Goal: Use online tool/utility: Utilize a website feature to perform a specific function

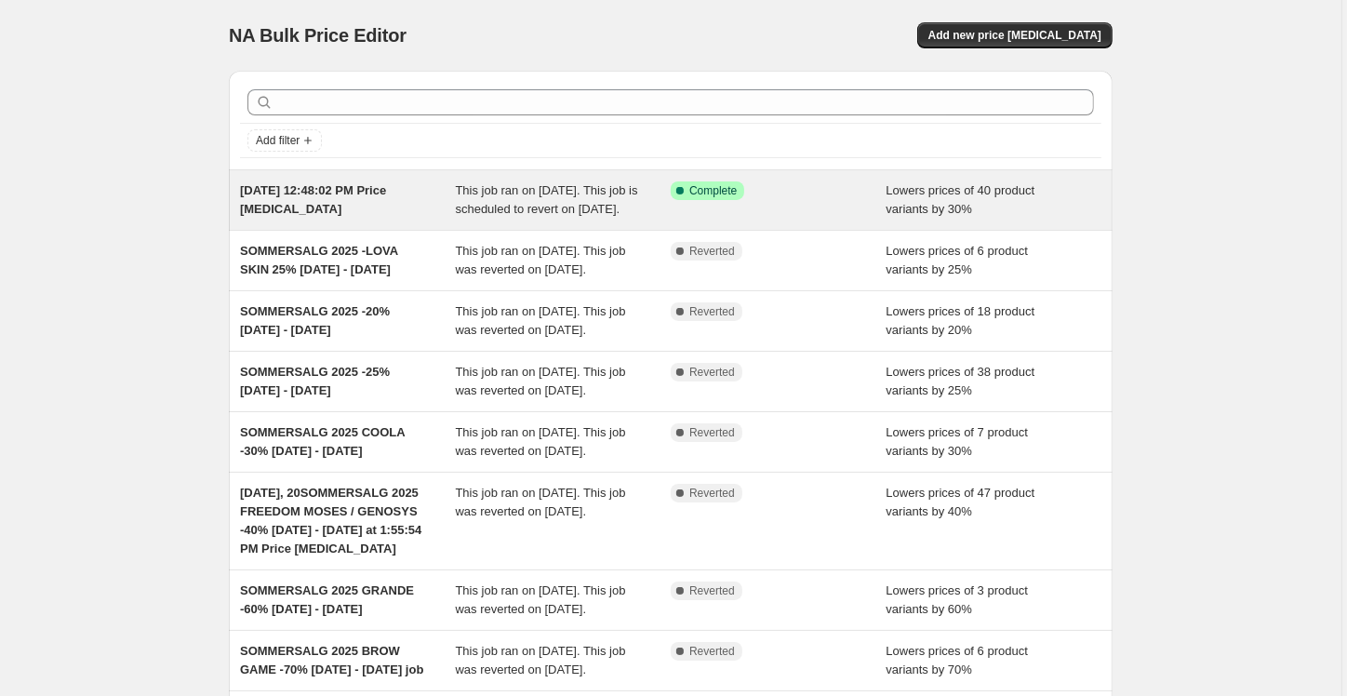
click at [512, 203] on span "This job ran on [DATE]. This job is scheduled to revert on [DATE]." at bounding box center [547, 199] width 182 height 33
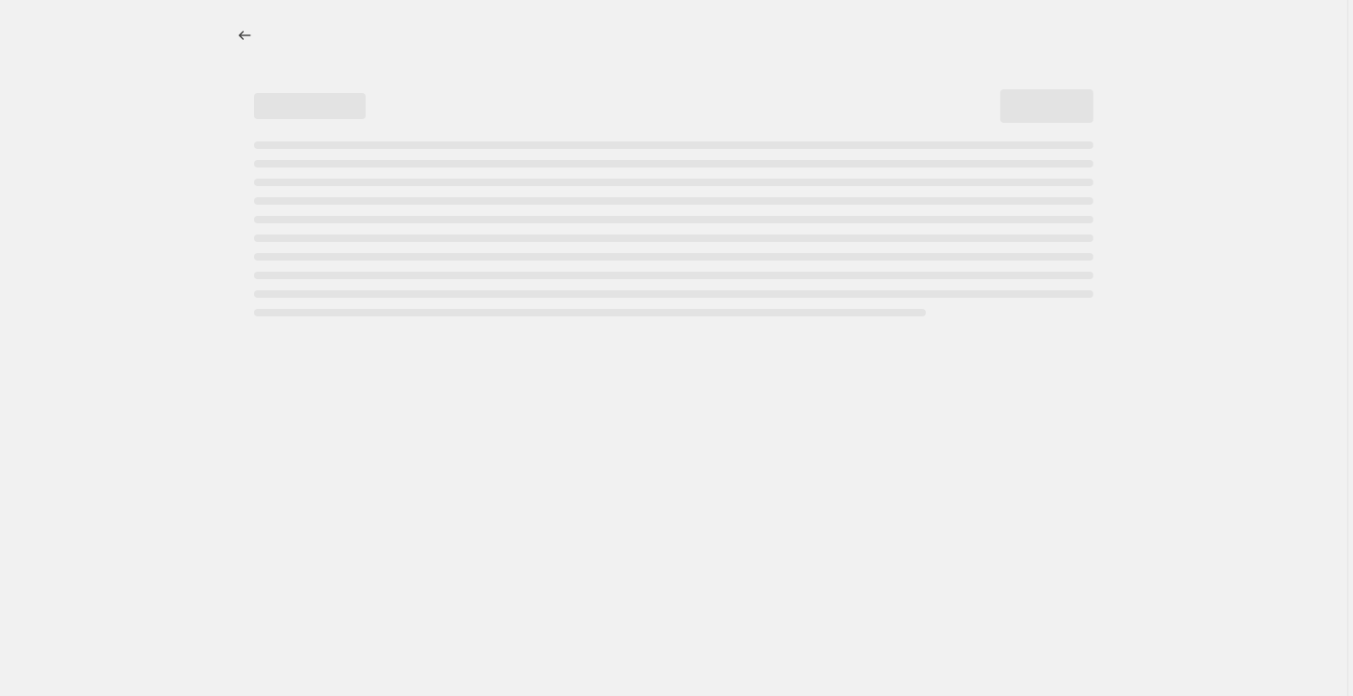
select select "percentage"
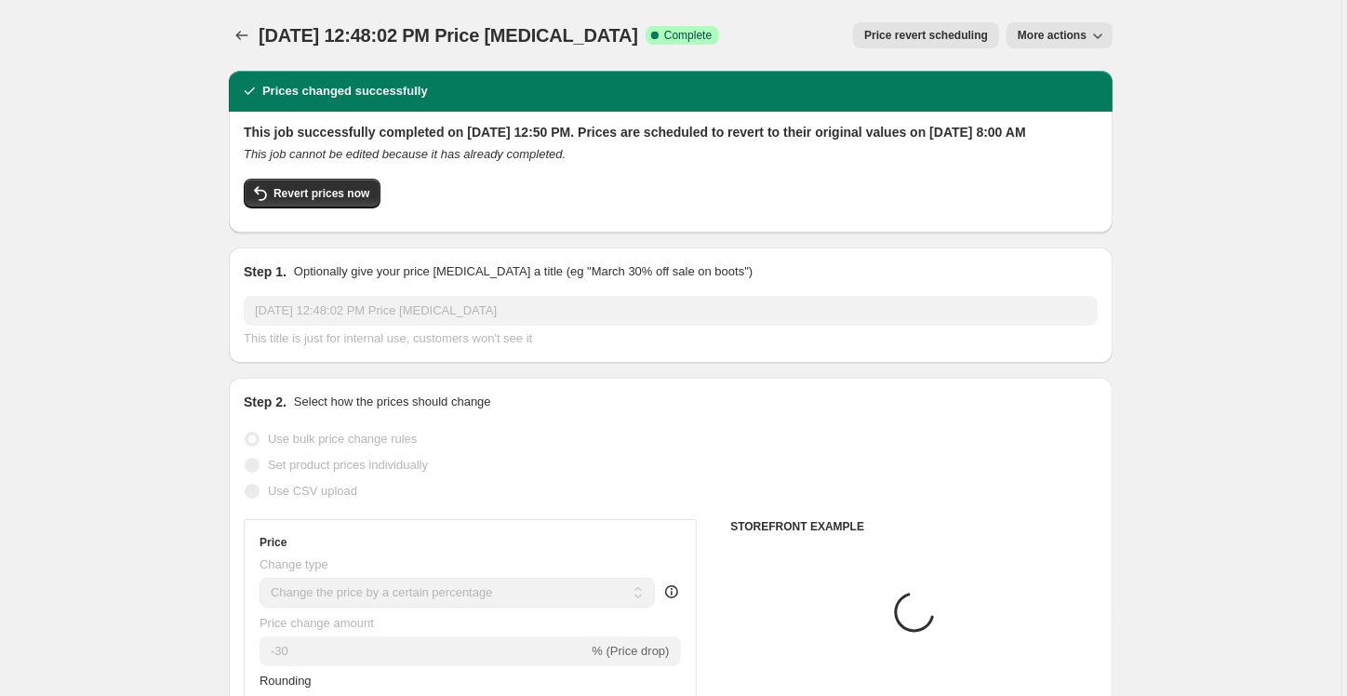
select select "vendor"
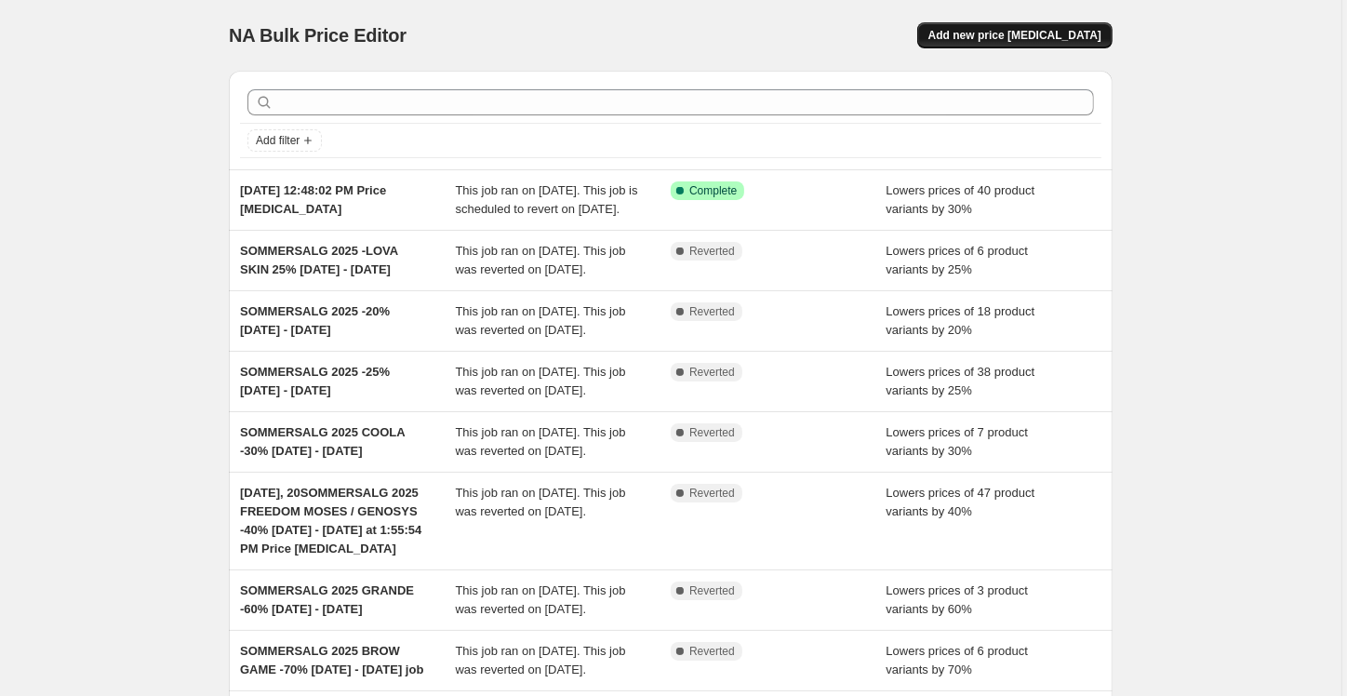
click at [995, 33] on span "Add new price [MEDICAL_DATA]" at bounding box center [1015, 35] width 173 height 15
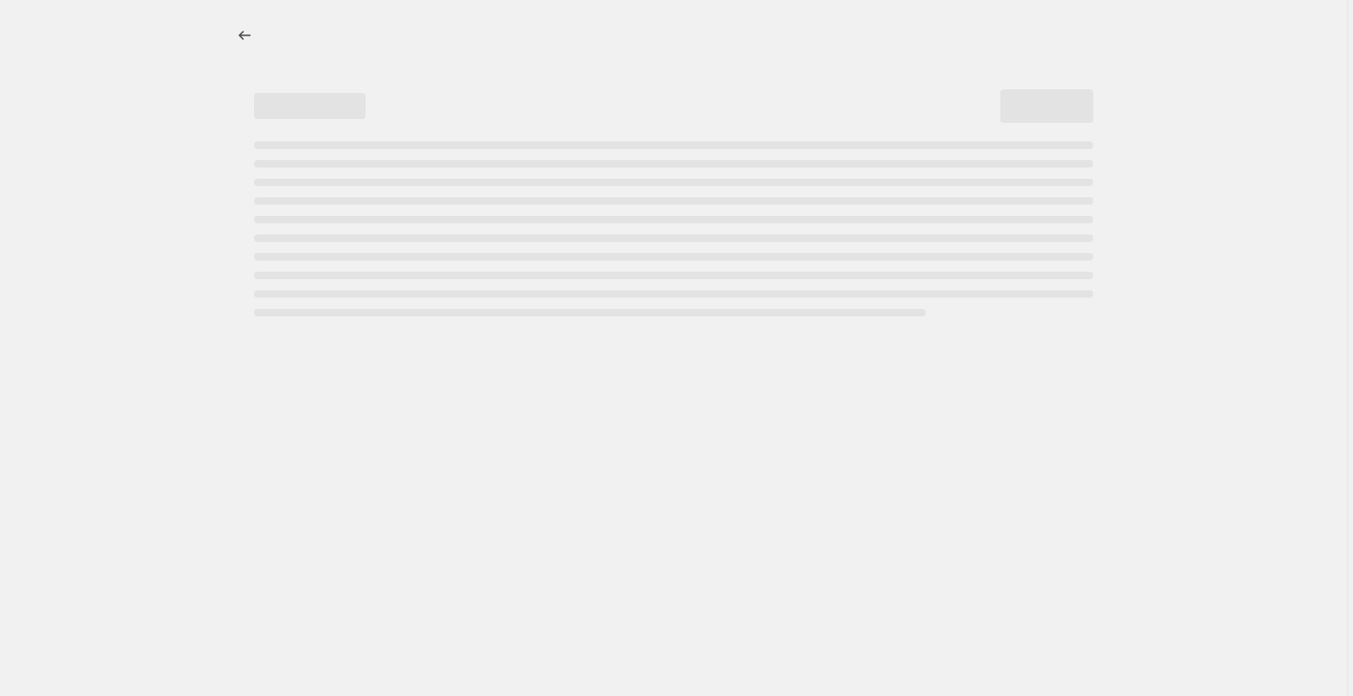
select select "percentage"
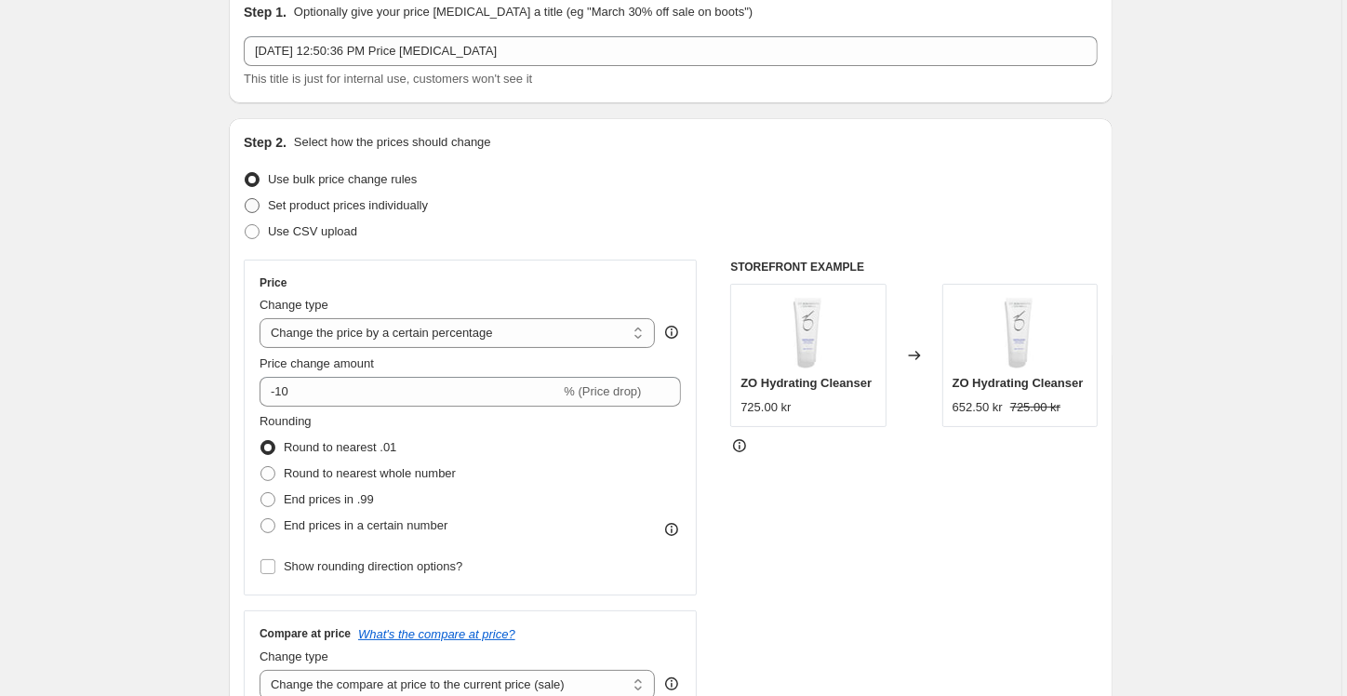
scroll to position [113, 0]
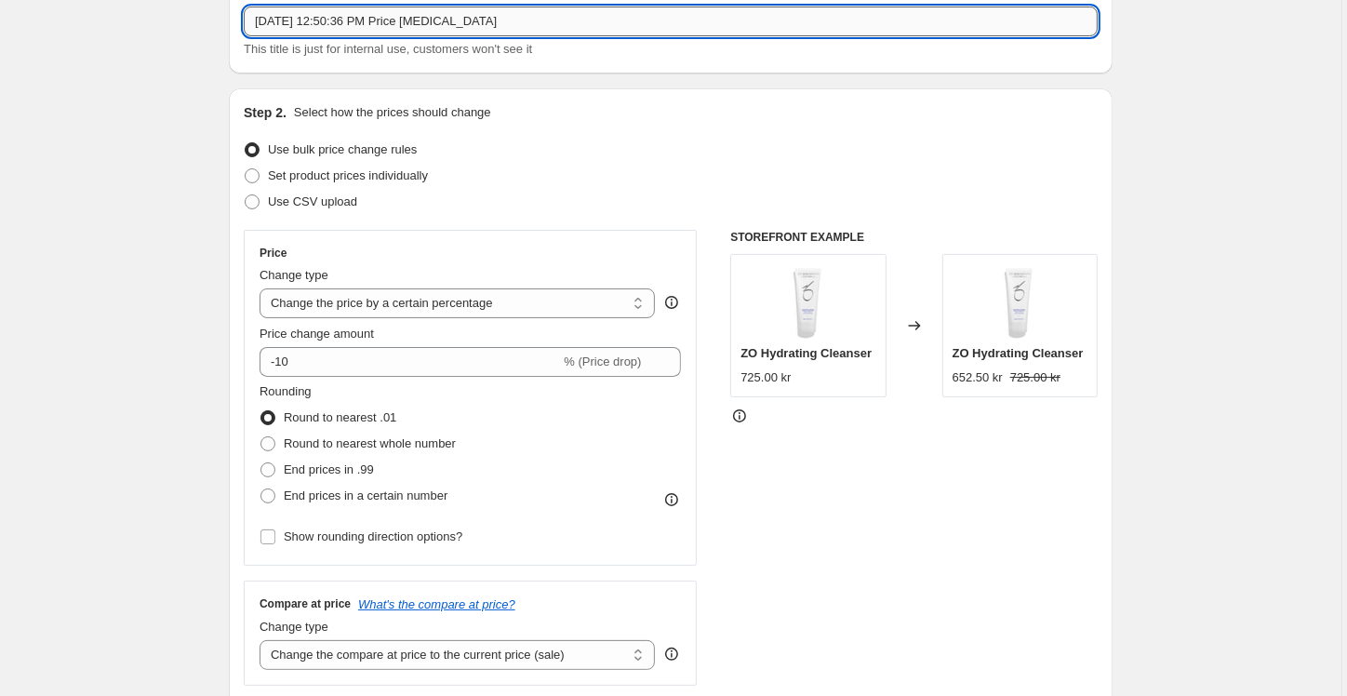
click at [406, 25] on input "[DATE] 12:50:36 PM Price [MEDICAL_DATA]" at bounding box center [671, 22] width 854 height 30
click at [400, 11] on input "[DATE] 12:50:36 PM Price [MEDICAL_DATA]" at bounding box center [671, 22] width 854 height 30
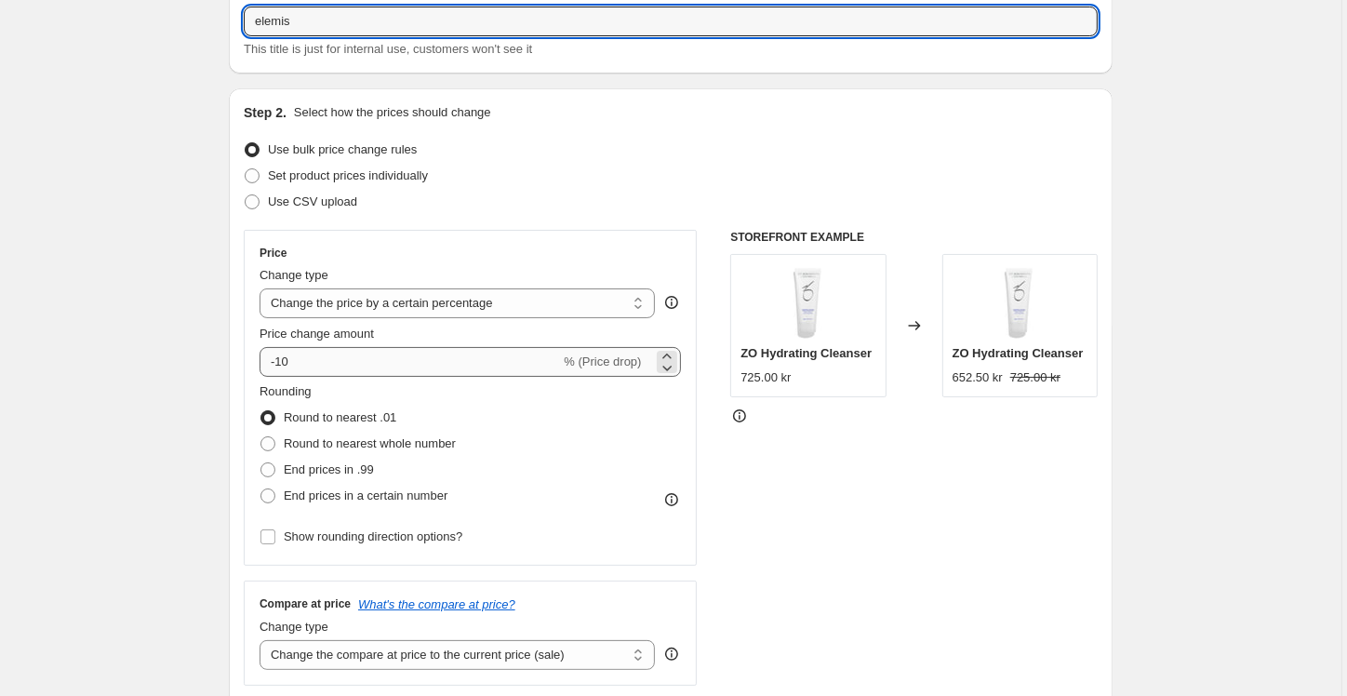
type input "elemis"
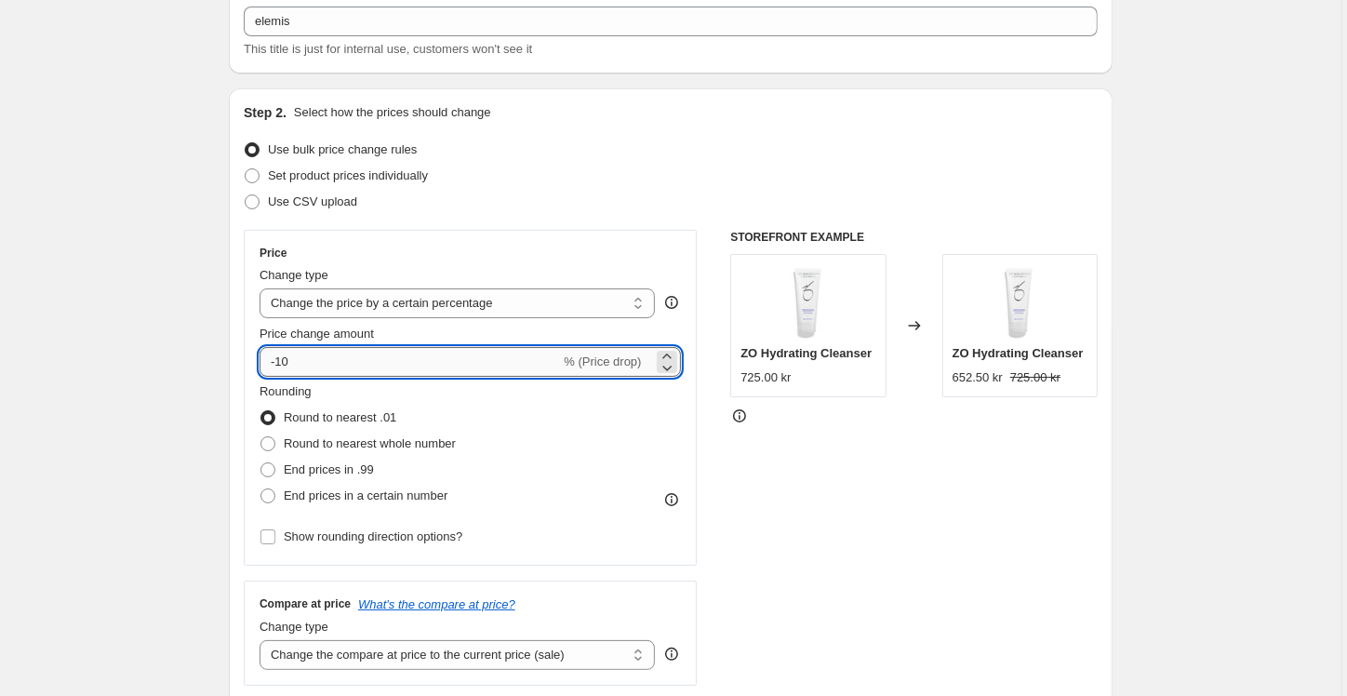
click at [317, 357] on input "-10" at bounding box center [410, 362] width 301 height 30
type input "-1"
type input "-70"
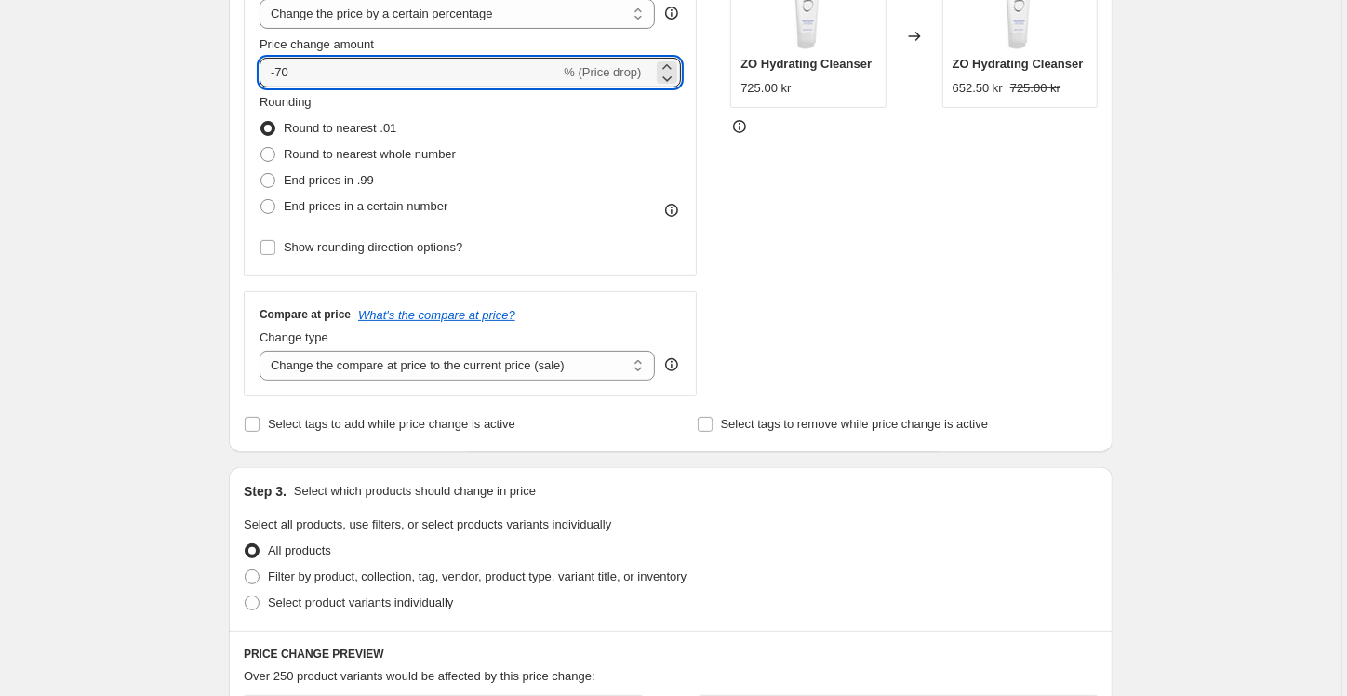
scroll to position [407, 0]
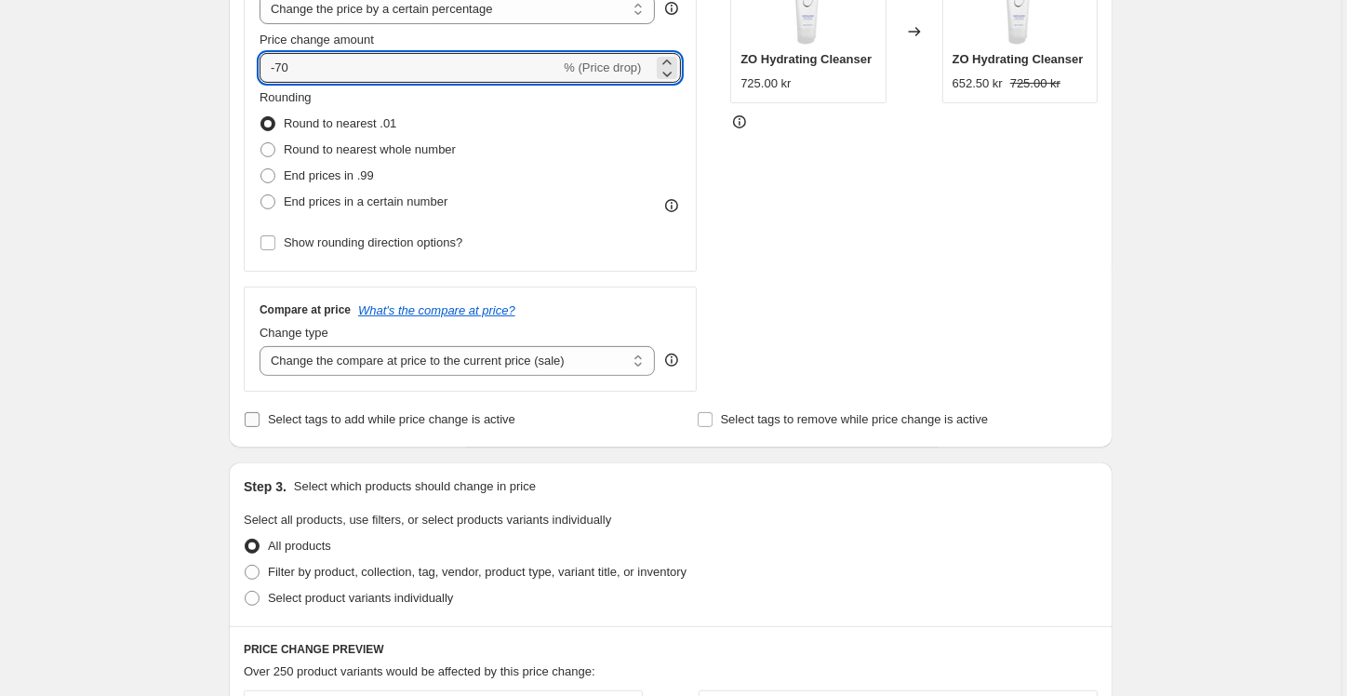
click at [460, 424] on span "Select tags to add while price change is active" at bounding box center [391, 419] width 247 height 14
click at [260, 424] on input "Select tags to add while price change is active" at bounding box center [252, 419] width 15 height 15
checkbox input "true"
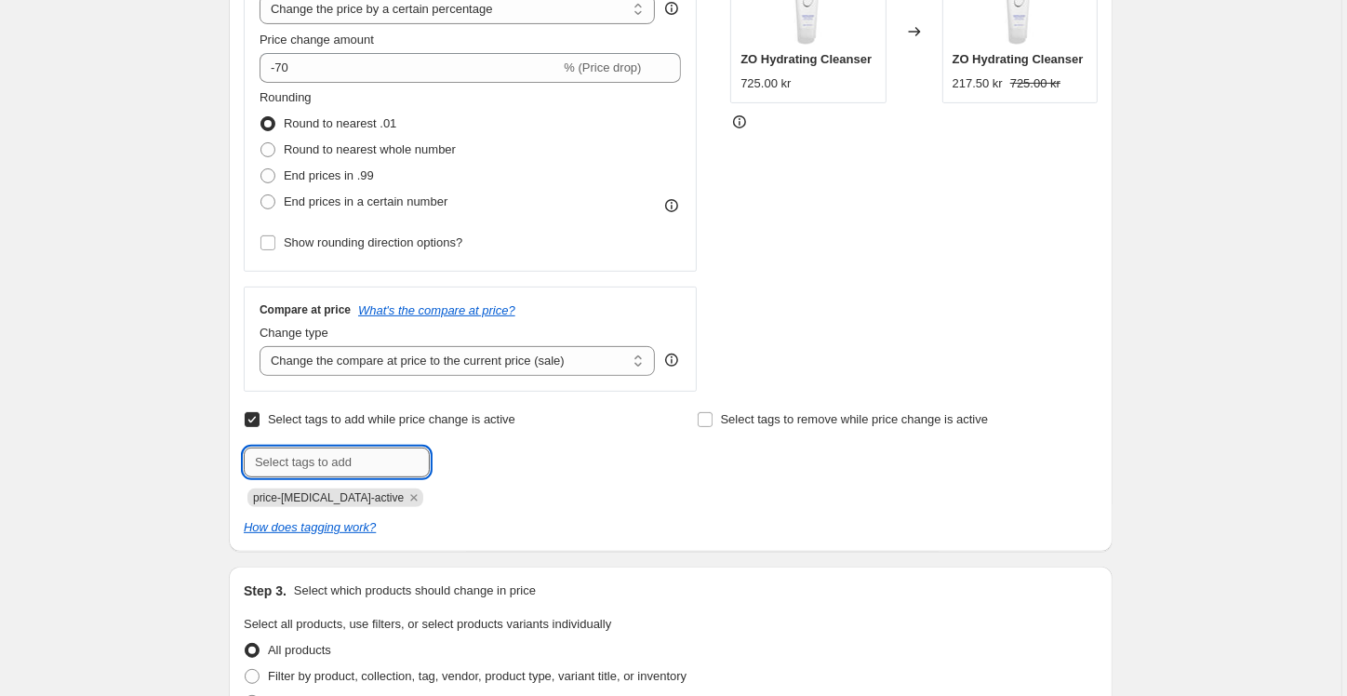
click at [363, 455] on input "text" at bounding box center [337, 463] width 186 height 30
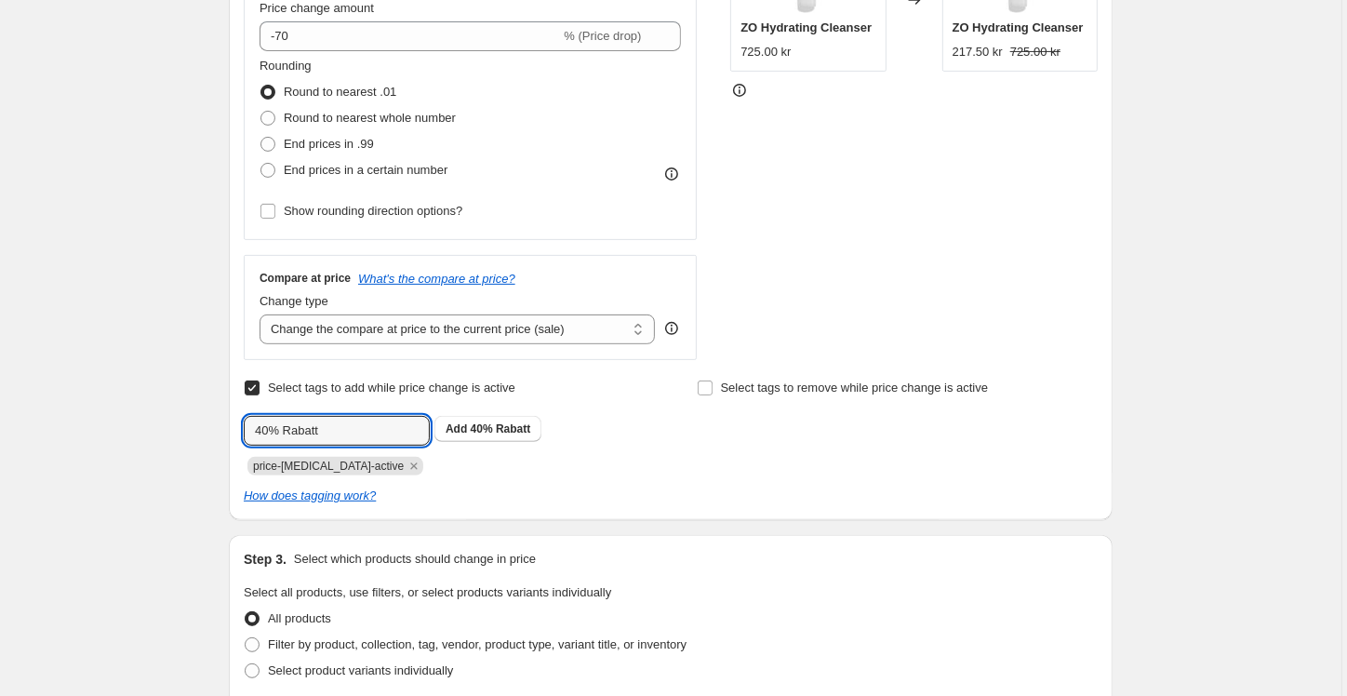
scroll to position [475, 0]
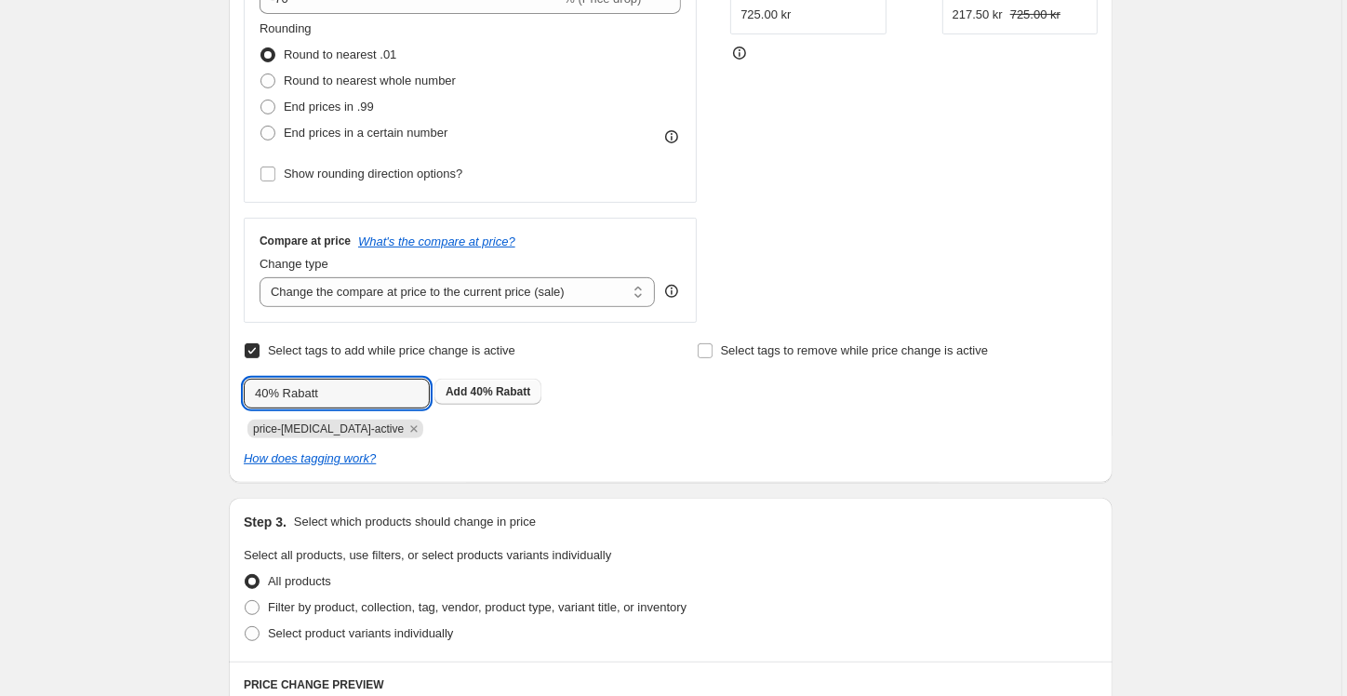
type input "40% Rabatt"
click at [475, 383] on button "Add 40% Rabatt" at bounding box center [488, 392] width 107 height 26
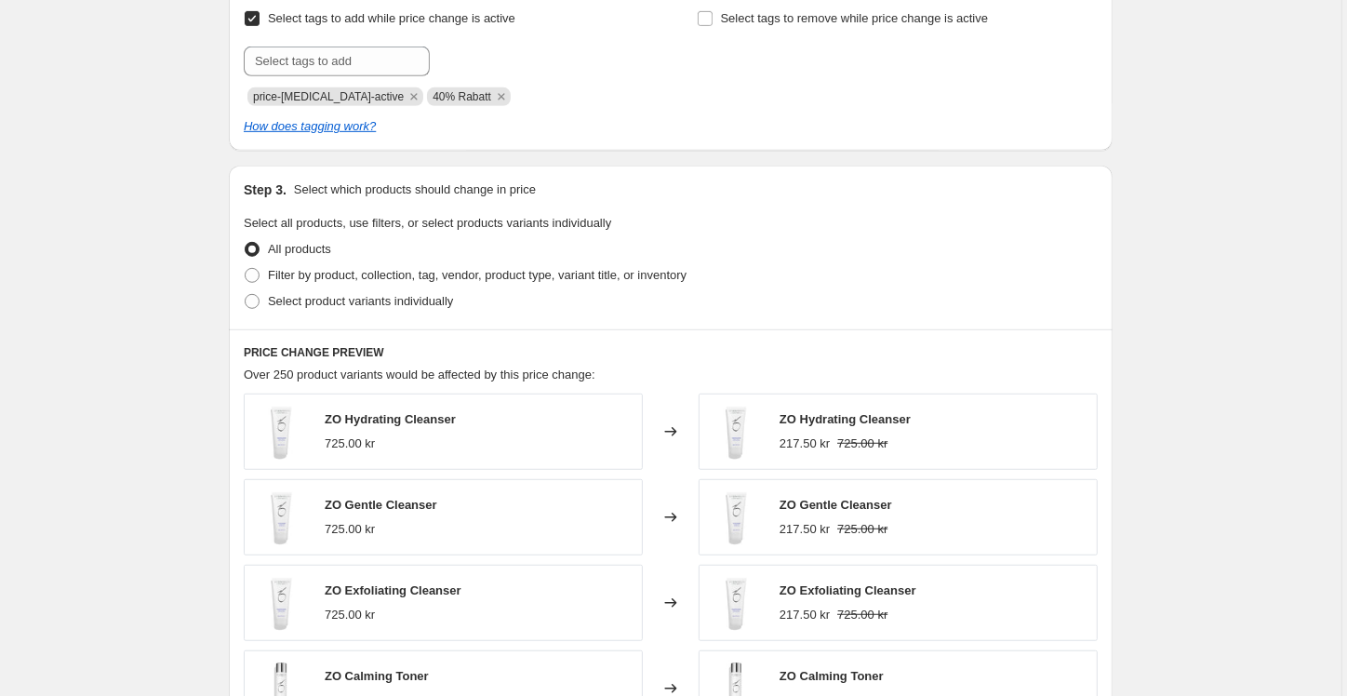
scroll to position [830, 0]
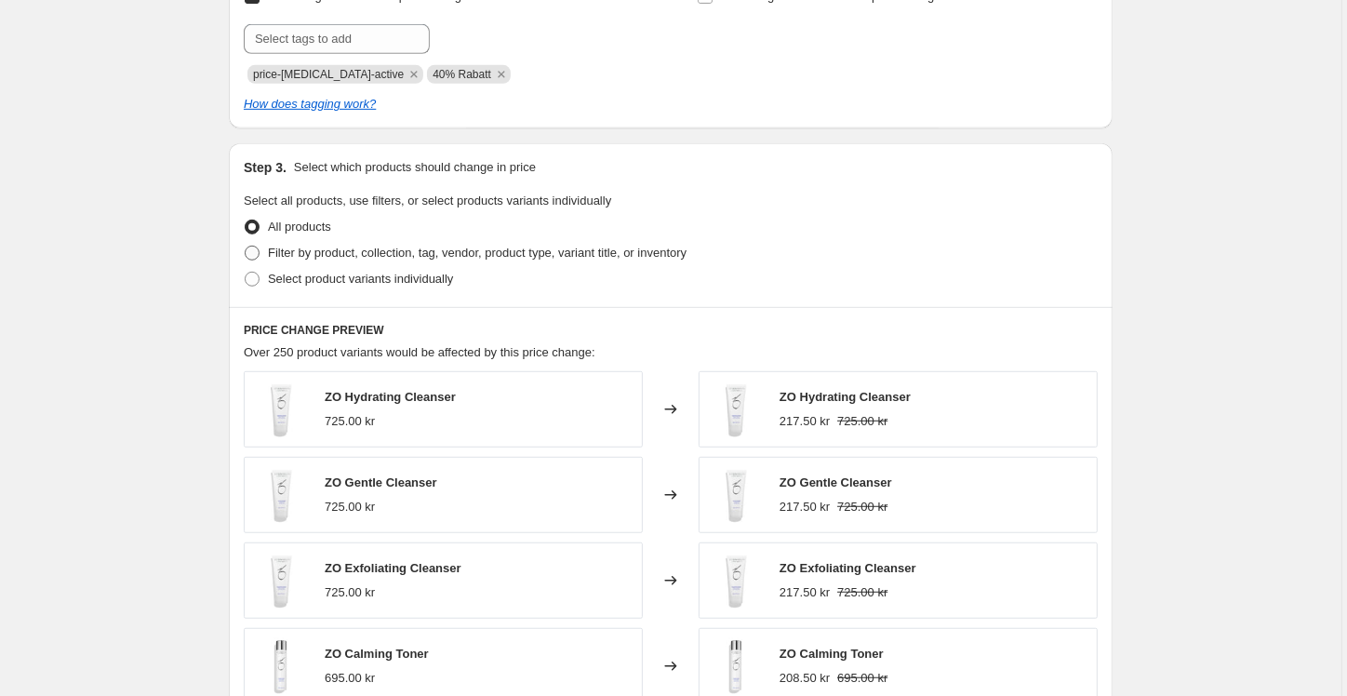
click at [308, 249] on span "Filter by product, collection, tag, vendor, product type, variant title, or inv…" at bounding box center [477, 253] width 419 height 14
click at [246, 247] on input "Filter by product, collection, tag, vendor, product type, variant title, or inv…" at bounding box center [245, 246] width 1 height 1
radio input "true"
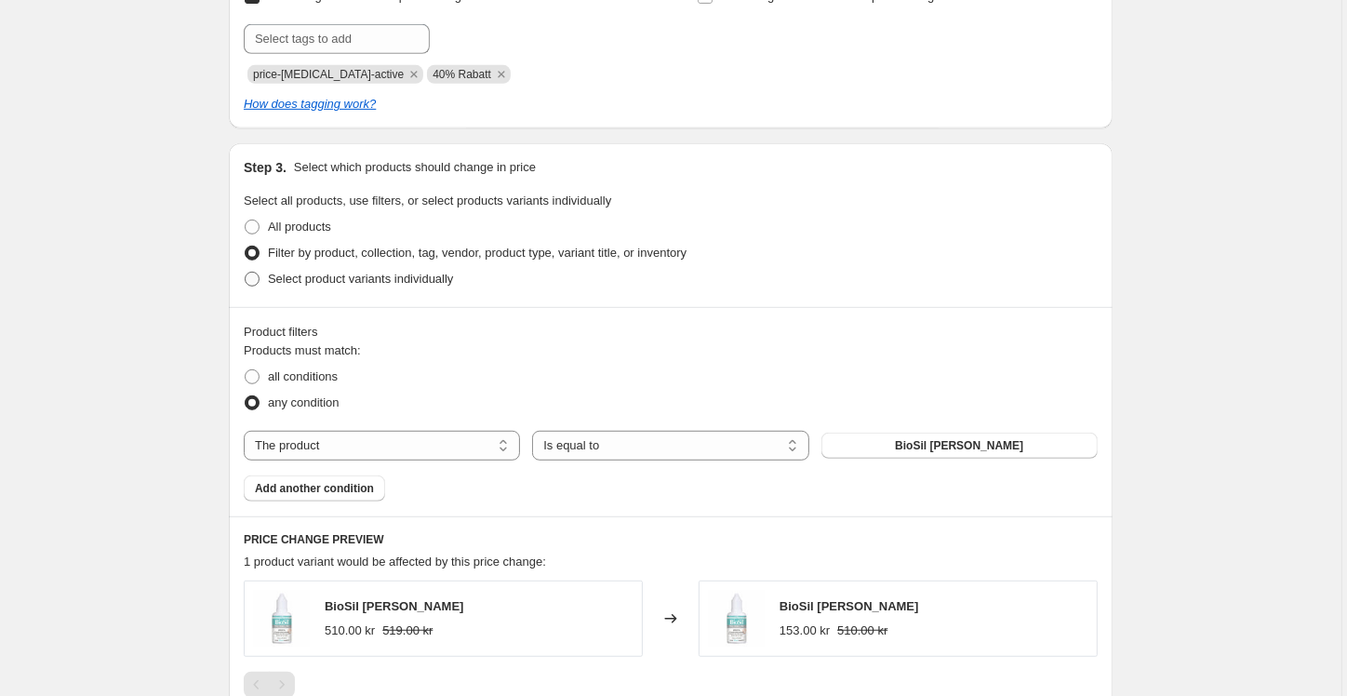
click at [302, 278] on span "Select product variants individually" at bounding box center [360, 279] width 185 height 14
click at [246, 273] on input "Select product variants individually" at bounding box center [245, 272] width 1 height 1
radio input "true"
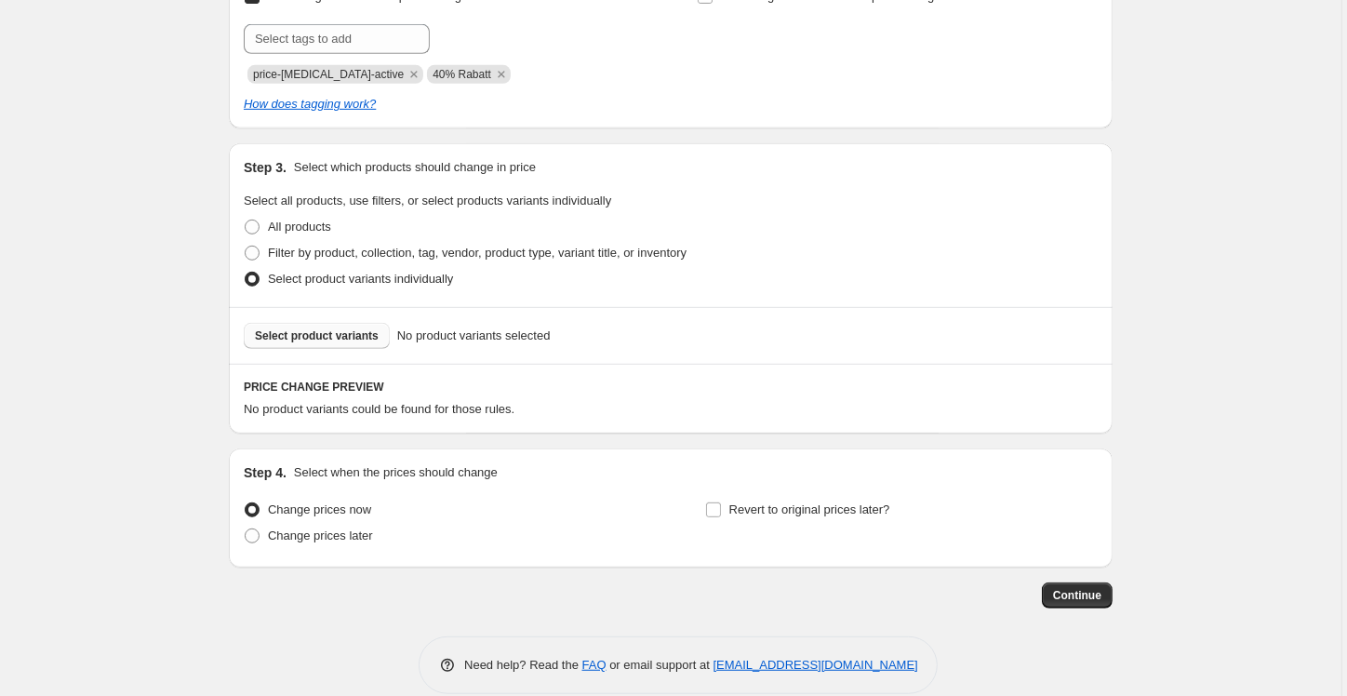
click at [325, 333] on span "Select product variants" at bounding box center [317, 335] width 124 height 15
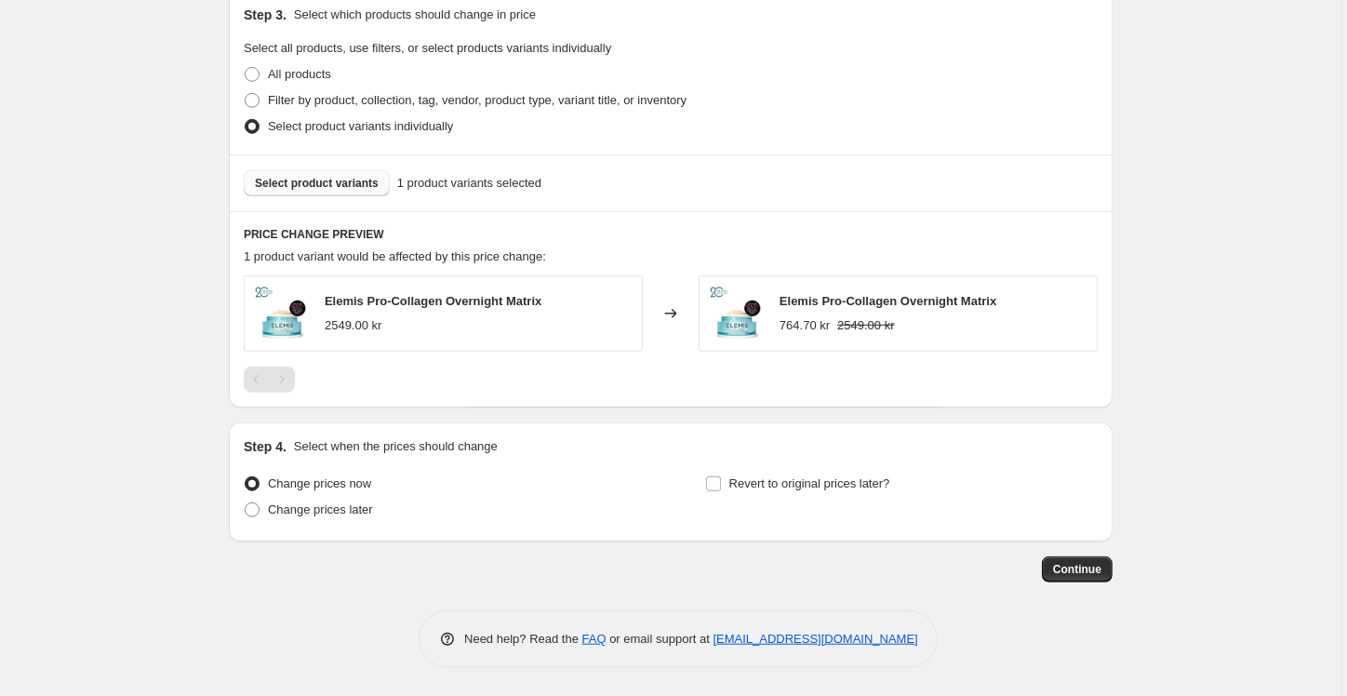
scroll to position [983, 0]
click at [712, 476] on input "Revert to original prices later?" at bounding box center [713, 483] width 15 height 15
checkbox input "true"
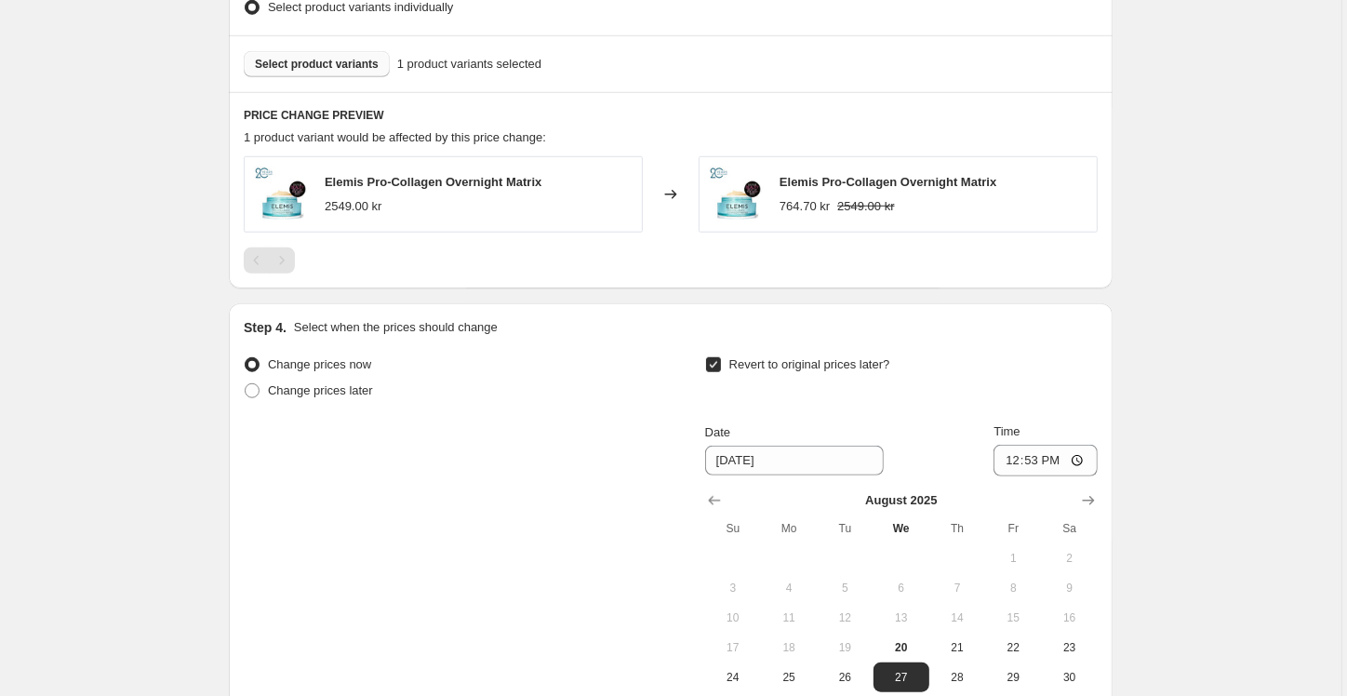
scroll to position [1169, 0]
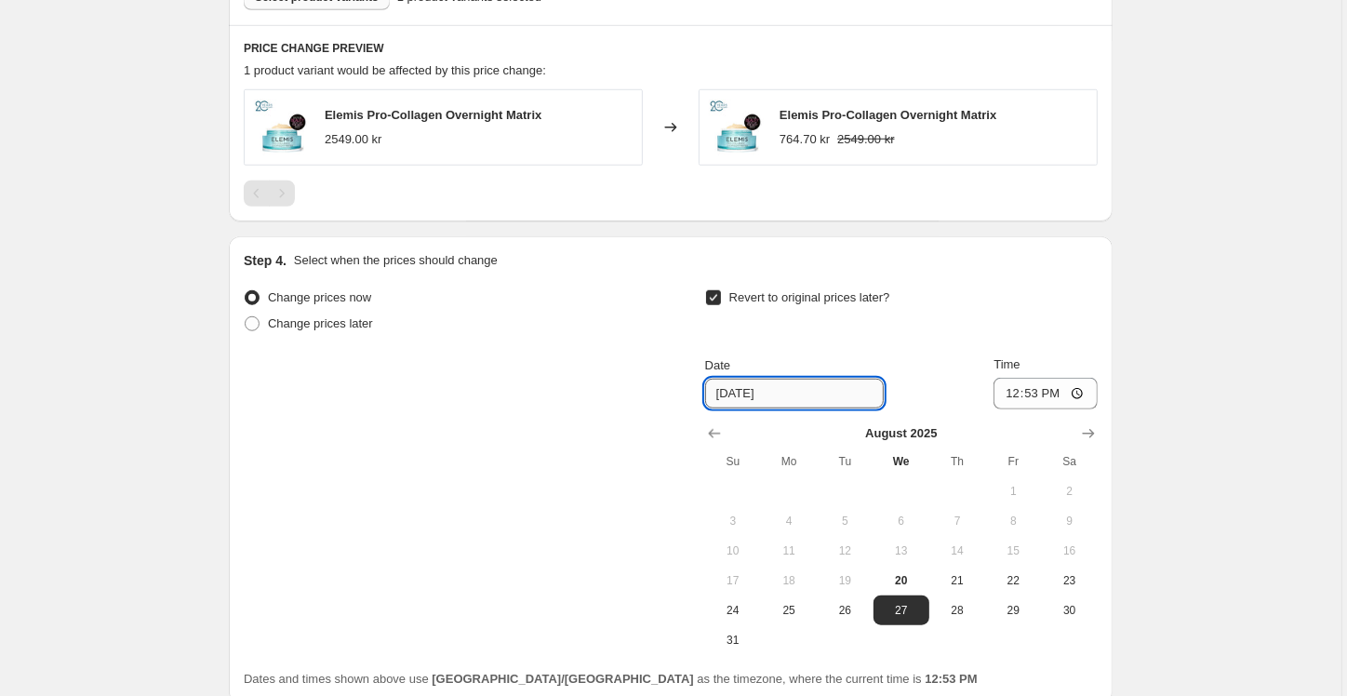
click at [764, 401] on input "[DATE]" at bounding box center [794, 394] width 179 height 30
drag, startPoint x: 743, startPoint y: 392, endPoint x: 730, endPoint y: 389, distance: 13.3
click at [730, 389] on input "[DATE]" at bounding box center [794, 394] width 179 height 30
click at [1093, 432] on icon "Show next month, September 2025" at bounding box center [1088, 433] width 19 height 19
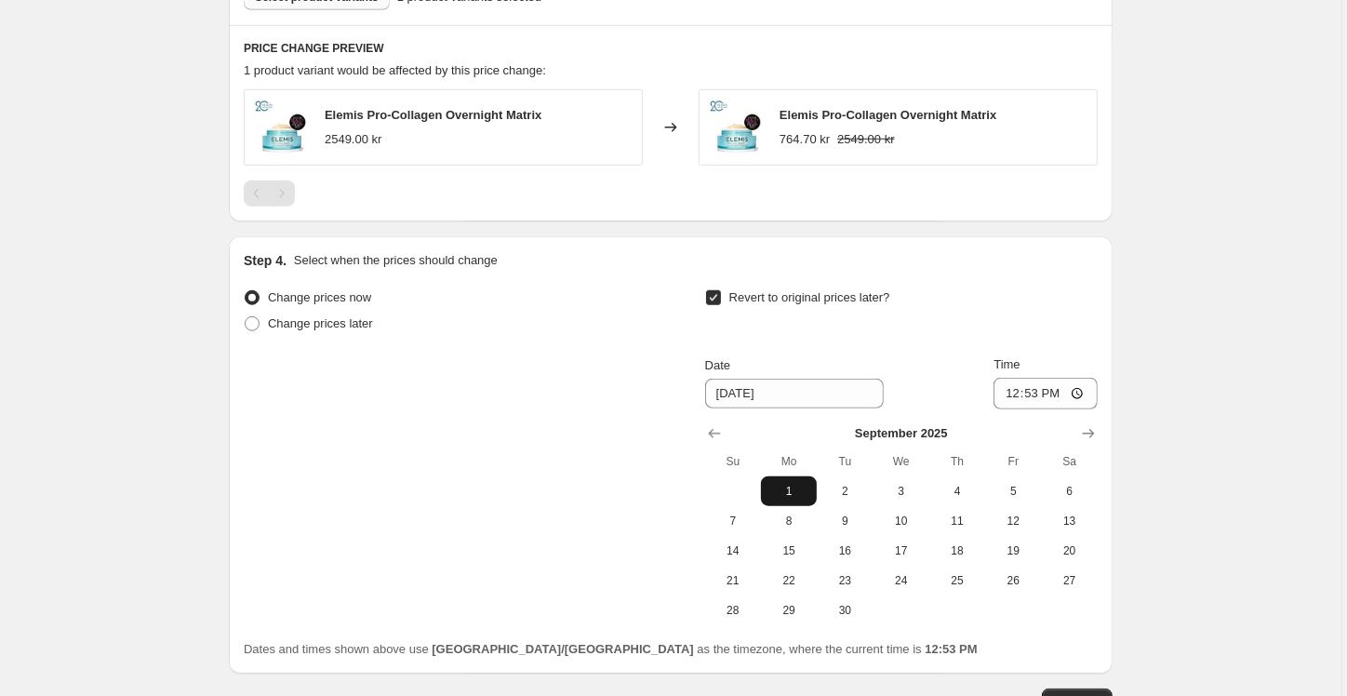
click at [791, 492] on span "1" at bounding box center [789, 491] width 41 height 15
type input "[DATE]"
click at [1058, 395] on input "12:53" at bounding box center [1046, 394] width 104 height 32
click at [1037, 393] on input "12:53" at bounding box center [1046, 394] width 104 height 32
click at [1059, 393] on input "20:53" at bounding box center [1046, 394] width 104 height 32
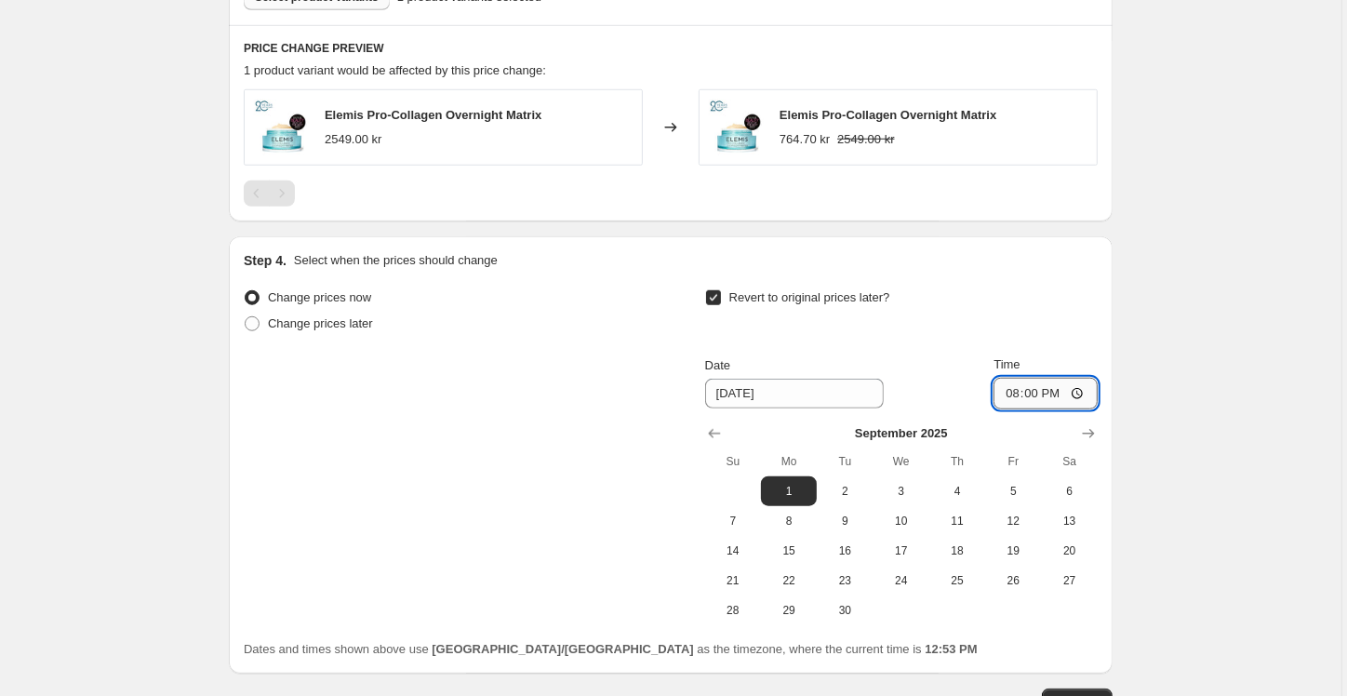
click at [1078, 392] on input "20:00" at bounding box center [1046, 394] width 104 height 32
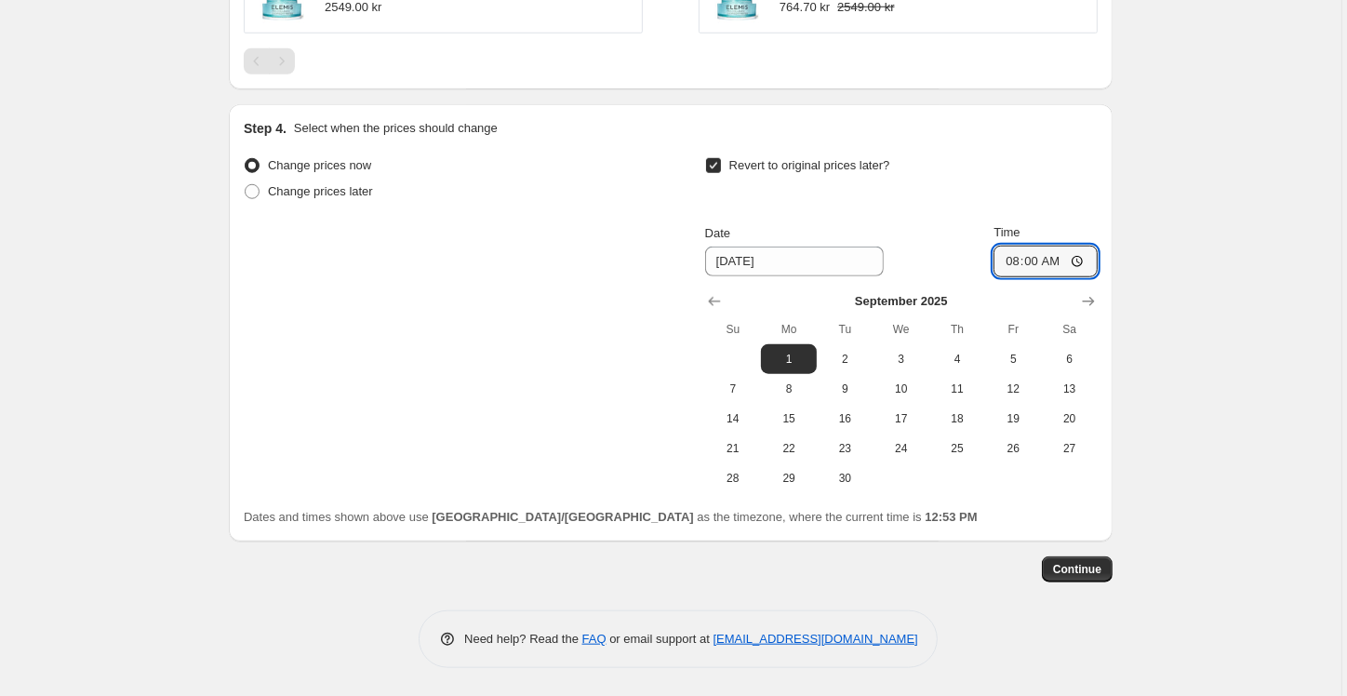
scroll to position [1300, 0]
type input "08:00"
click at [1068, 563] on span "Continue" at bounding box center [1077, 570] width 48 height 15
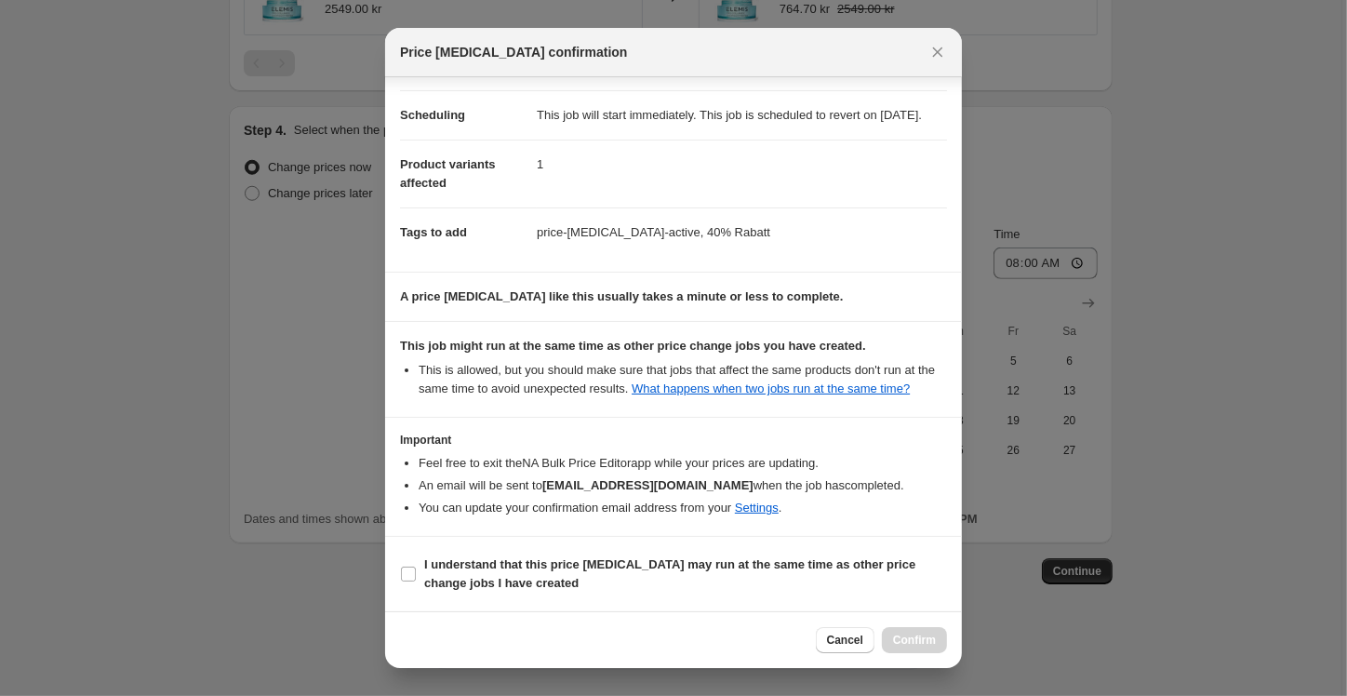
scroll to position [168, 0]
click at [546, 582] on b "I understand that this price [MEDICAL_DATA] may run at the same time as other p…" at bounding box center [669, 573] width 491 height 33
click at [416, 582] on input "I understand that this price [MEDICAL_DATA] may run at the same time as other p…" at bounding box center [408, 574] width 15 height 15
checkbox input "true"
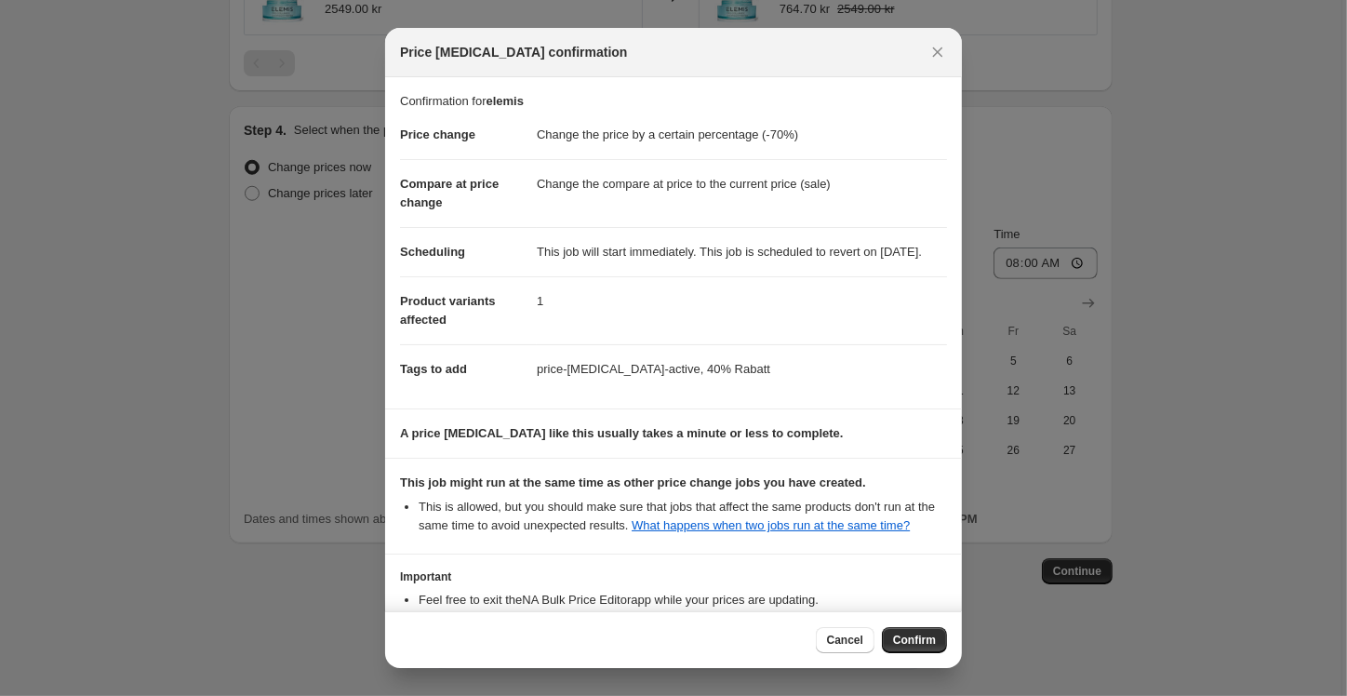
scroll to position [0, 0]
click at [828, 649] on button "Cancel" at bounding box center [845, 640] width 59 height 26
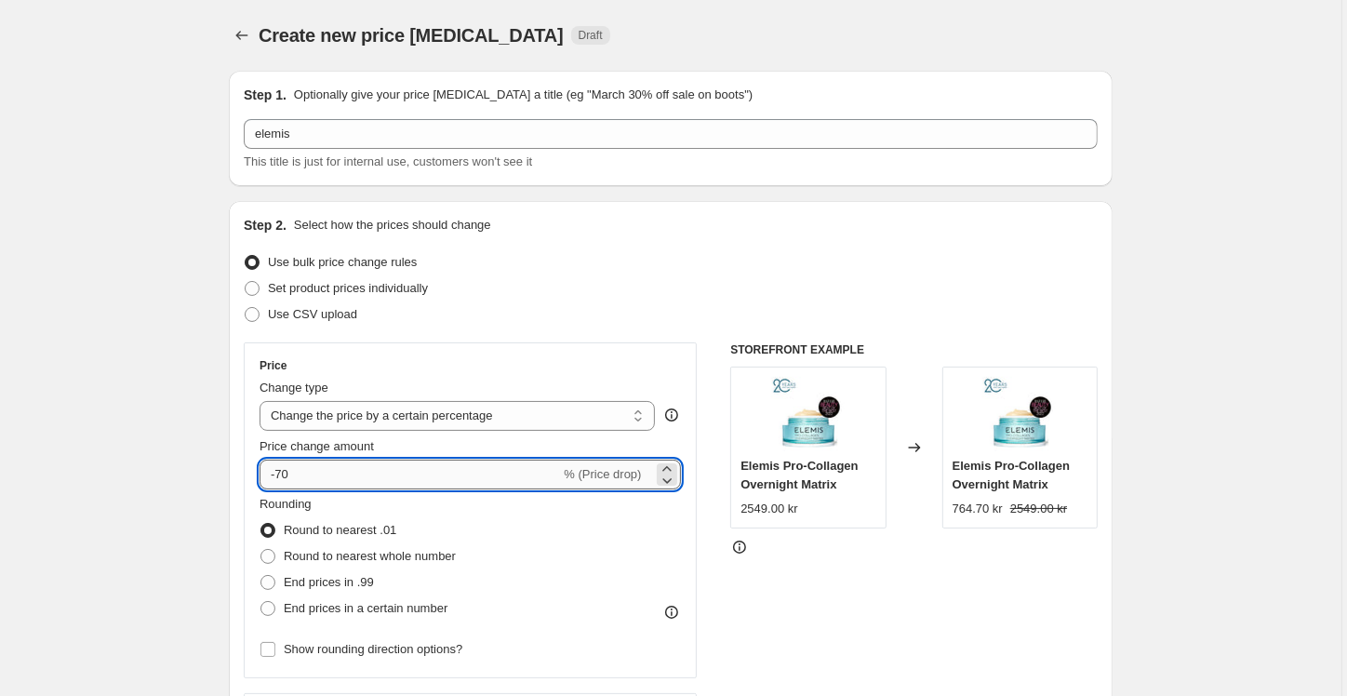
click at [283, 472] on input "-70" at bounding box center [410, 475] width 301 height 30
type input "-40"
click at [977, 288] on div "Set product prices individually" at bounding box center [671, 288] width 854 height 26
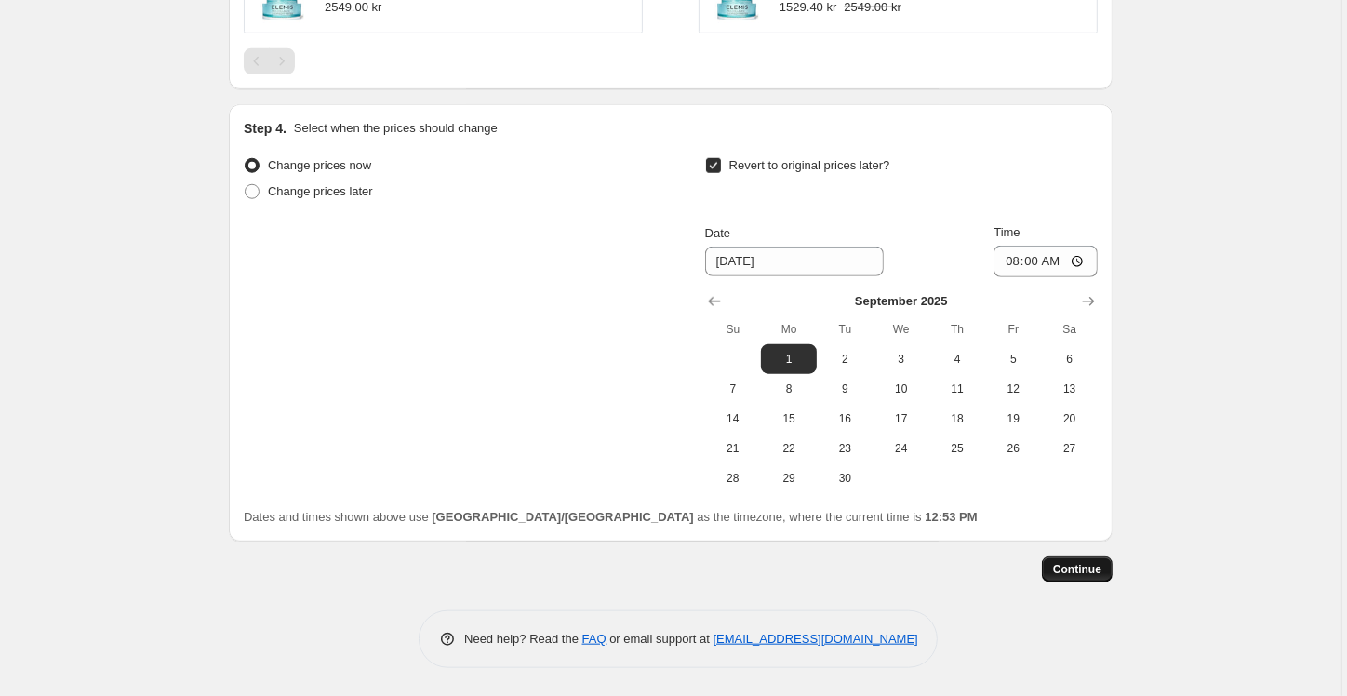
scroll to position [1300, 0]
click at [1065, 563] on span "Continue" at bounding box center [1077, 570] width 48 height 15
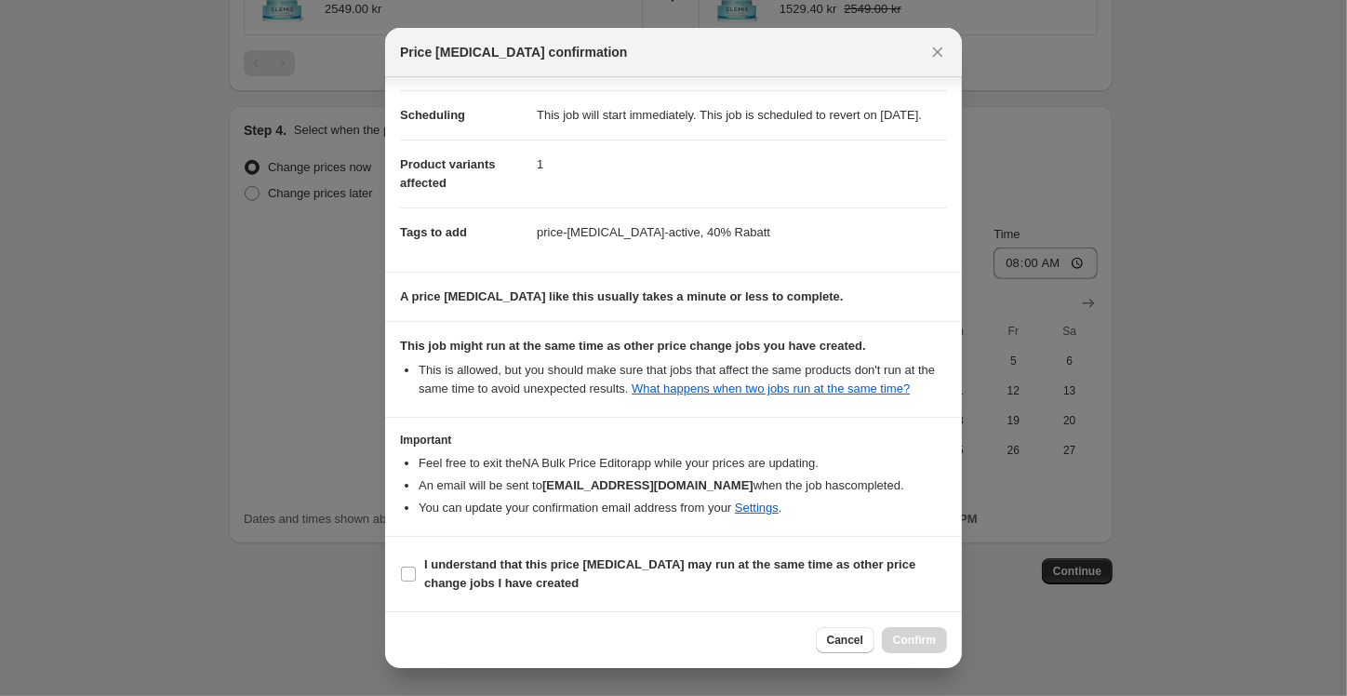
scroll to position [168, 0]
click at [410, 572] on input "I understand that this price [MEDICAL_DATA] may run at the same time as other p…" at bounding box center [408, 574] width 15 height 15
checkbox input "true"
click at [910, 639] on span "Confirm" at bounding box center [914, 640] width 43 height 15
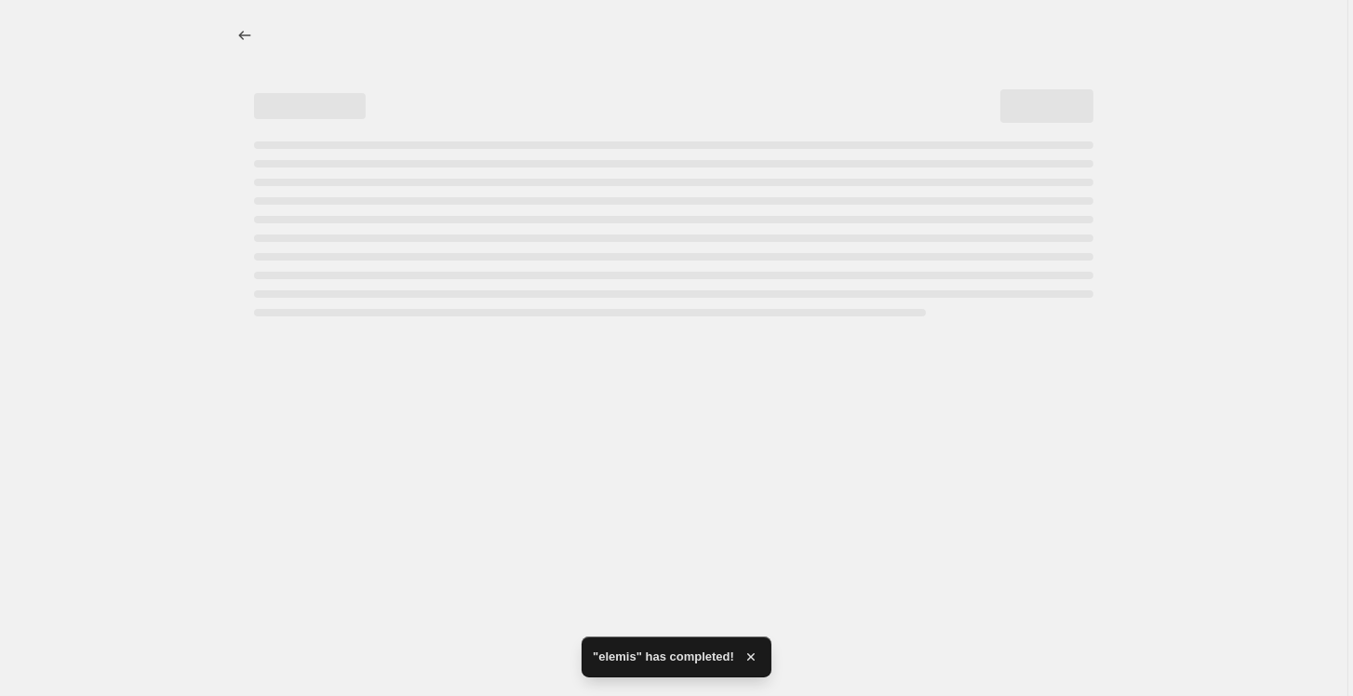
select select "percentage"
